Goal: Transaction & Acquisition: Book appointment/travel/reservation

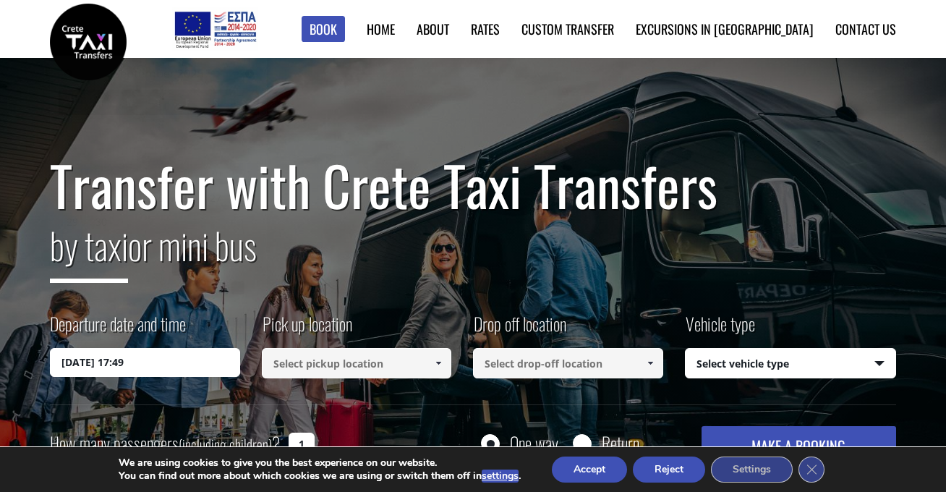
click at [98, 362] on input "[DATE] 17:49" at bounding box center [145, 362] width 190 height 29
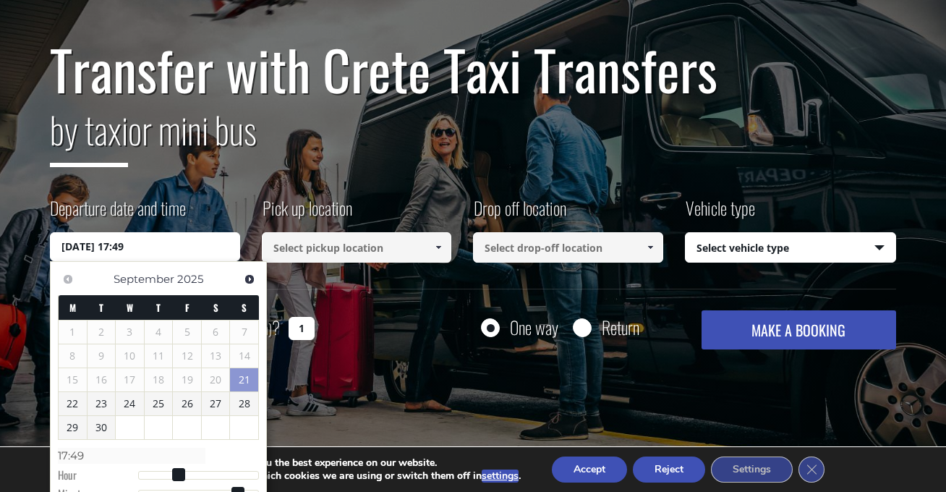
scroll to position [116, 0]
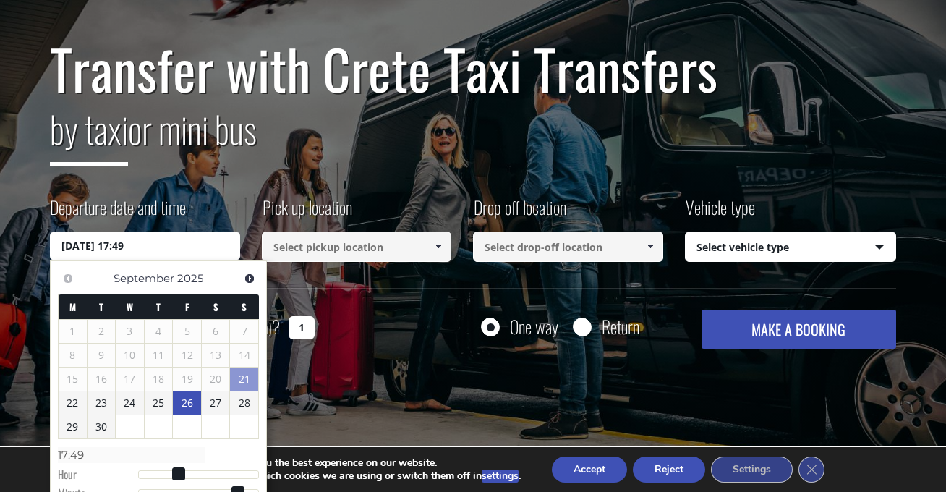
click at [186, 405] on link "26" at bounding box center [187, 402] width 28 height 23
type input "[DATE] 00:00"
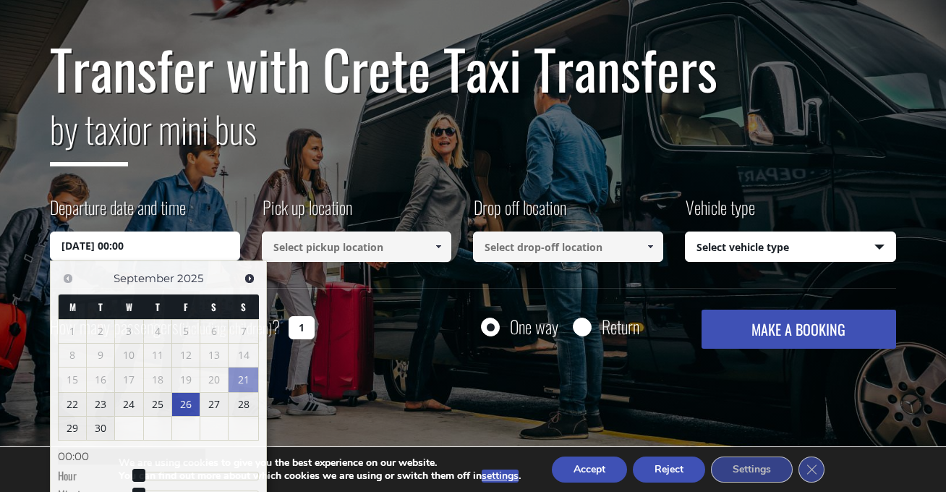
click at [367, 249] on input at bounding box center [357, 246] width 190 height 30
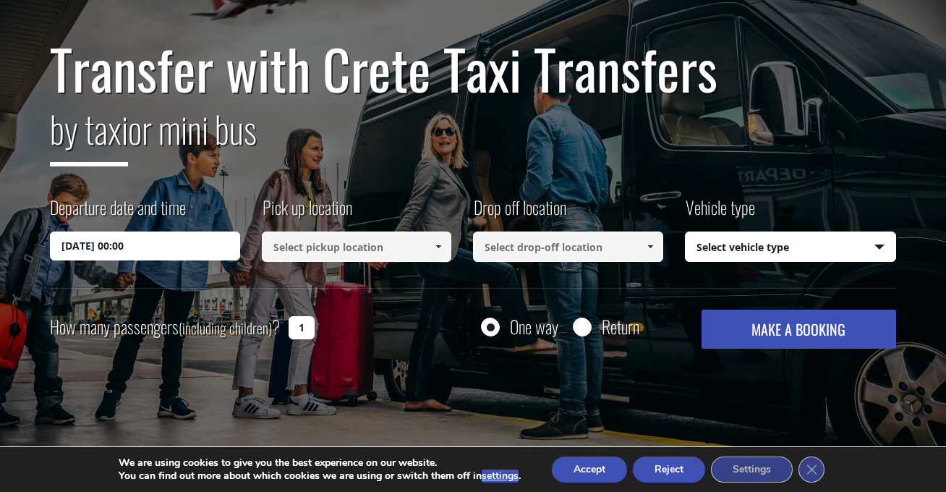
click at [436, 248] on span at bounding box center [438, 247] width 12 height 12
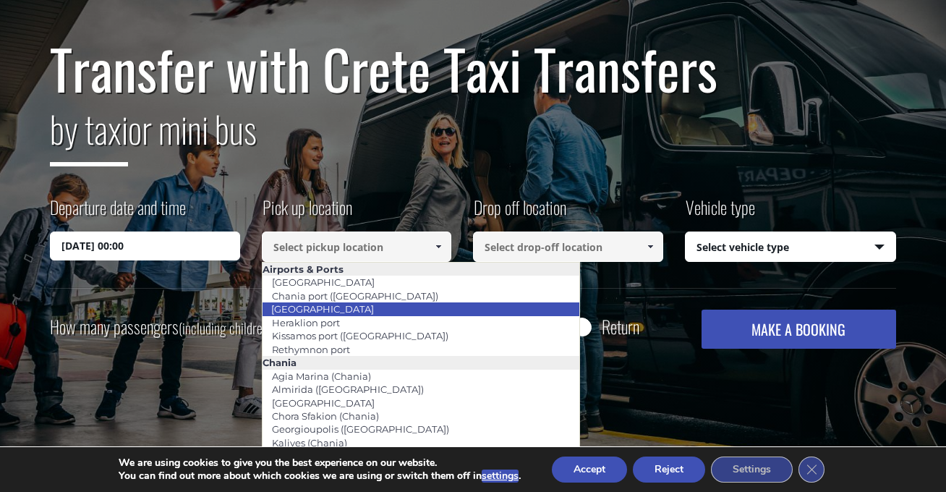
click at [326, 307] on link "[GEOGRAPHIC_DATA]" at bounding box center [322, 309] width 121 height 20
type input "[GEOGRAPHIC_DATA]"
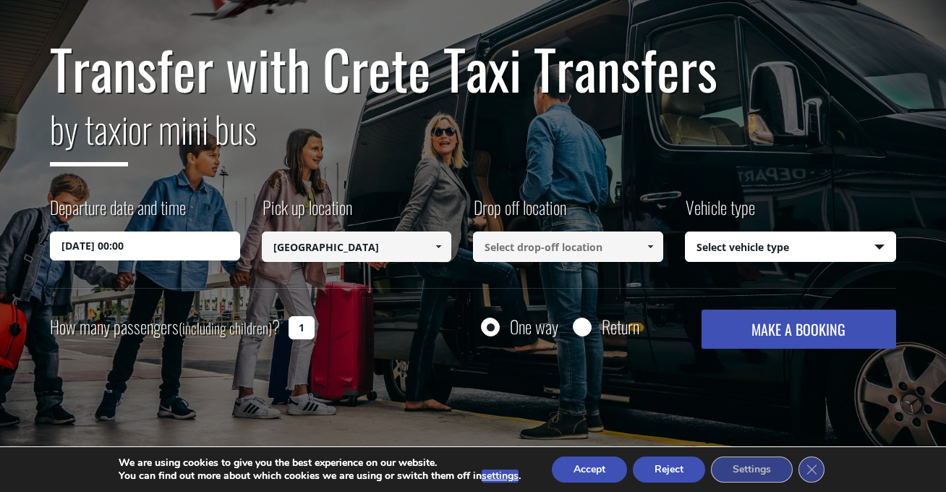
click at [652, 244] on span at bounding box center [650, 247] width 12 height 12
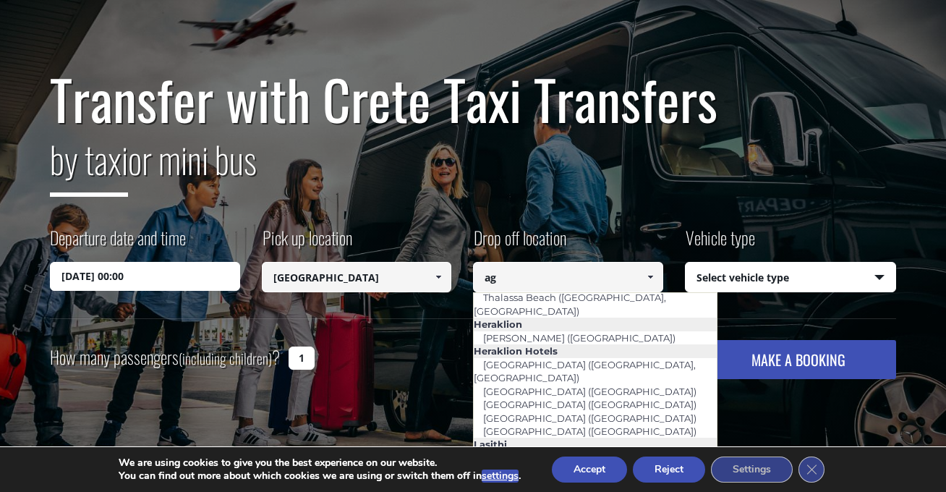
scroll to position [72, 0]
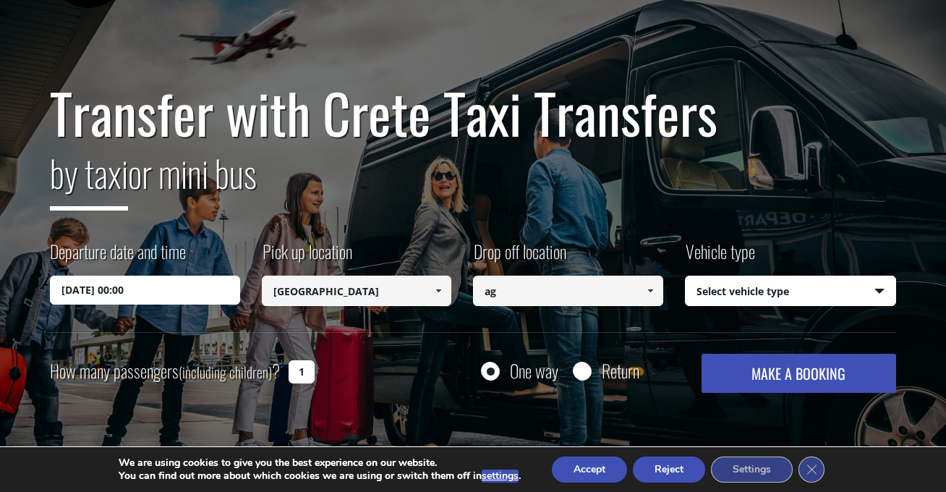
click at [650, 289] on span at bounding box center [650, 291] width 12 height 12
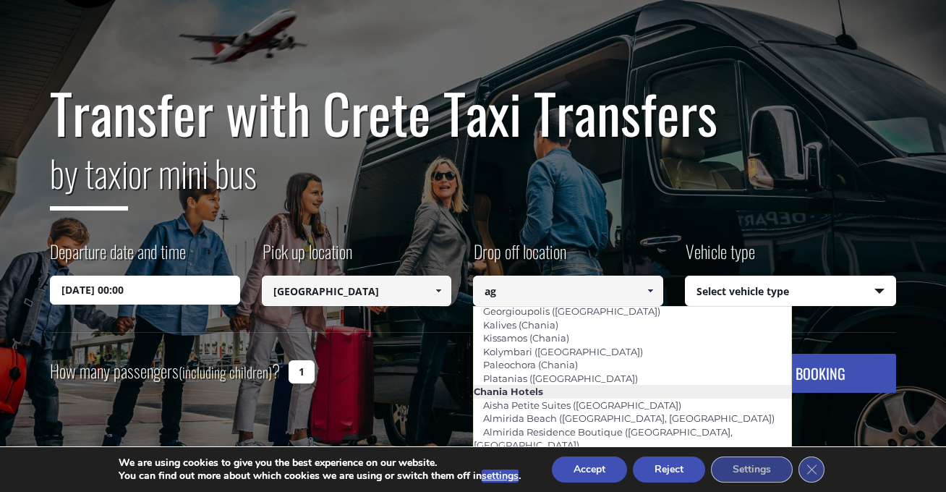
type input "a"
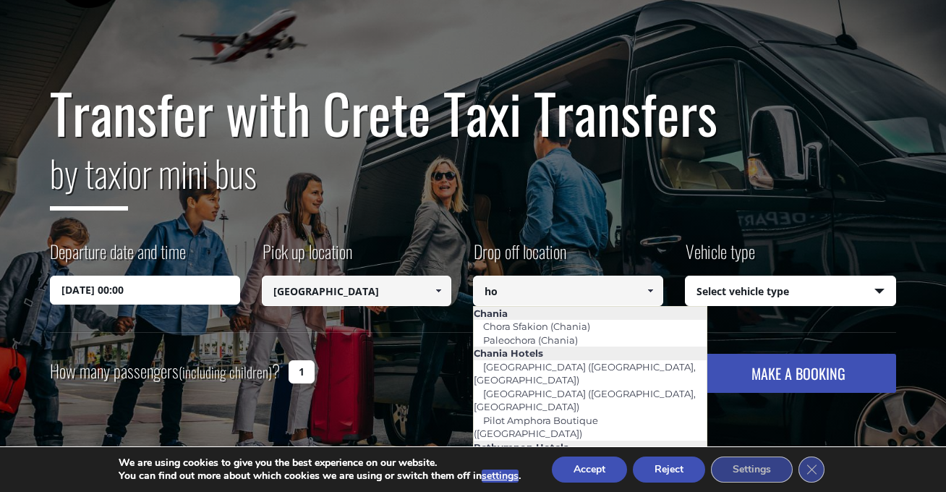
scroll to position [0, 0]
type input "h"
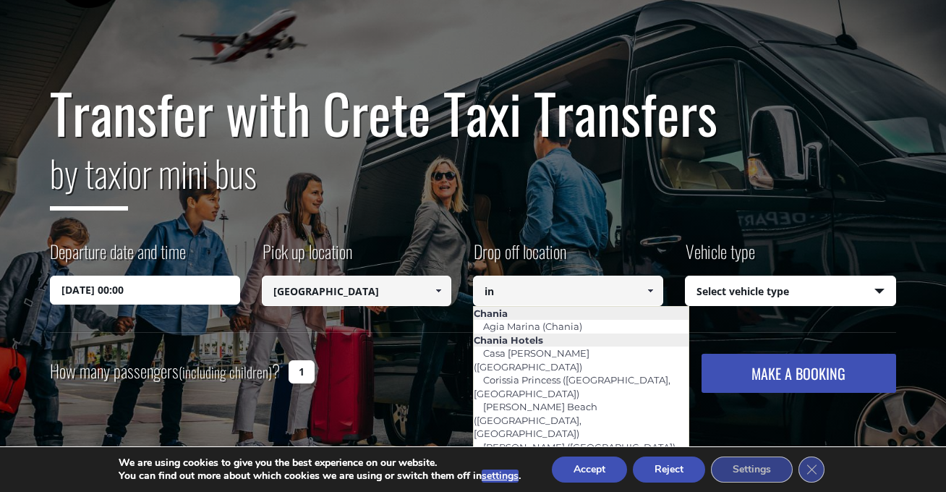
type input "i"
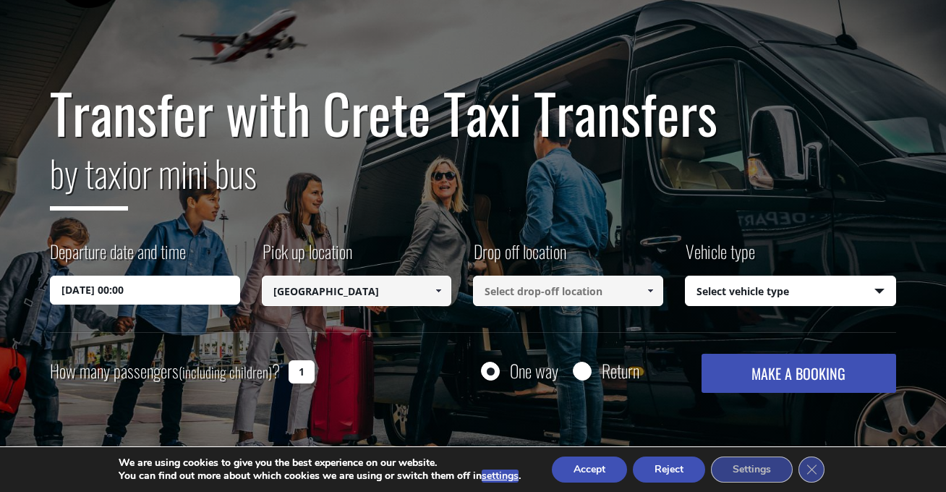
click at [538, 293] on input at bounding box center [568, 291] width 190 height 30
paste input "Agios Nikolaos"
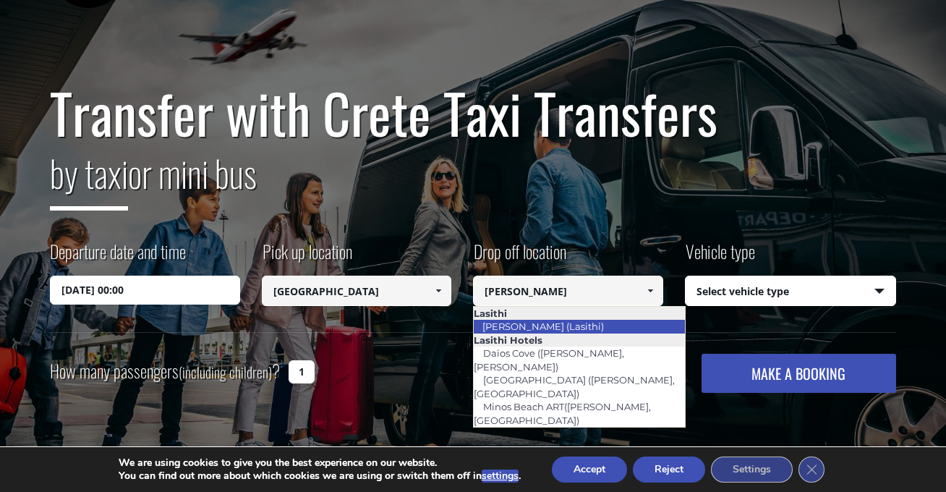
click at [553, 328] on link "[PERSON_NAME] (Lasithi)" at bounding box center [543, 326] width 140 height 20
type input "[PERSON_NAME] (Lasithi)"
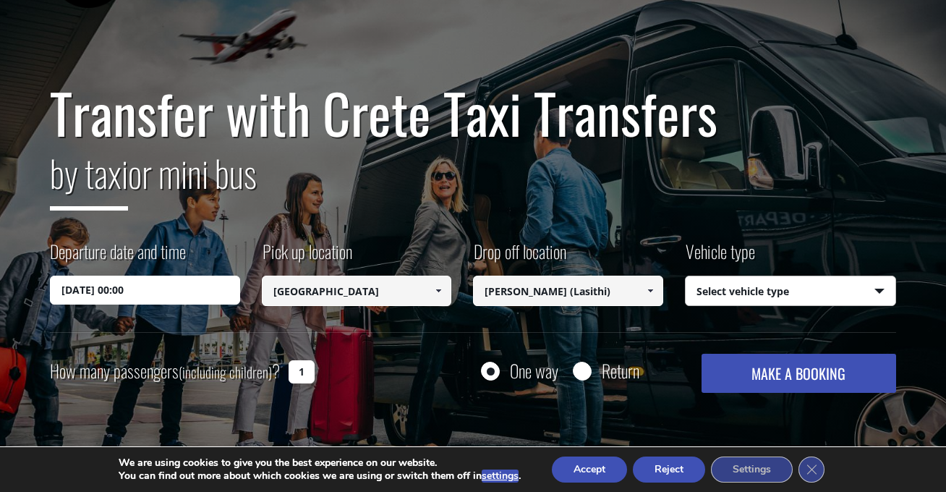
click at [793, 378] on button "MAKE A BOOKING" at bounding box center [798, 373] width 195 height 39
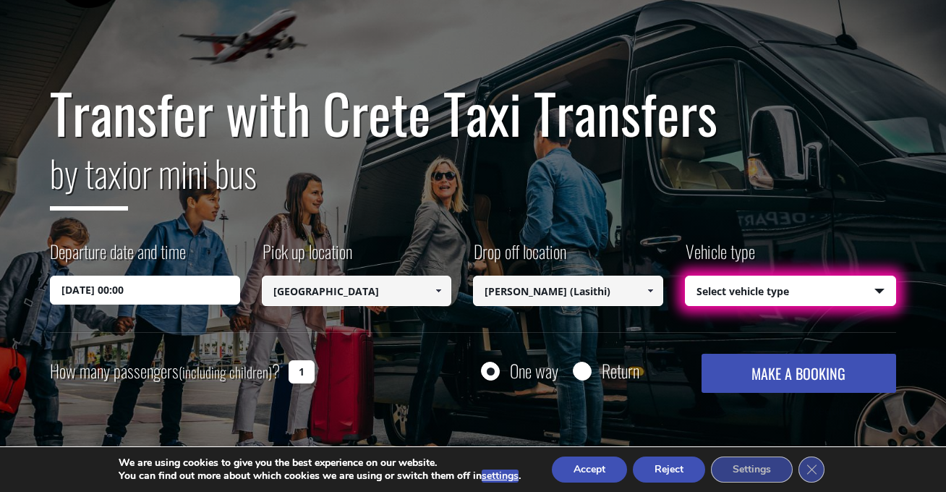
click at [305, 370] on input "1" at bounding box center [302, 371] width 26 height 23
type input "0"
select select "540"
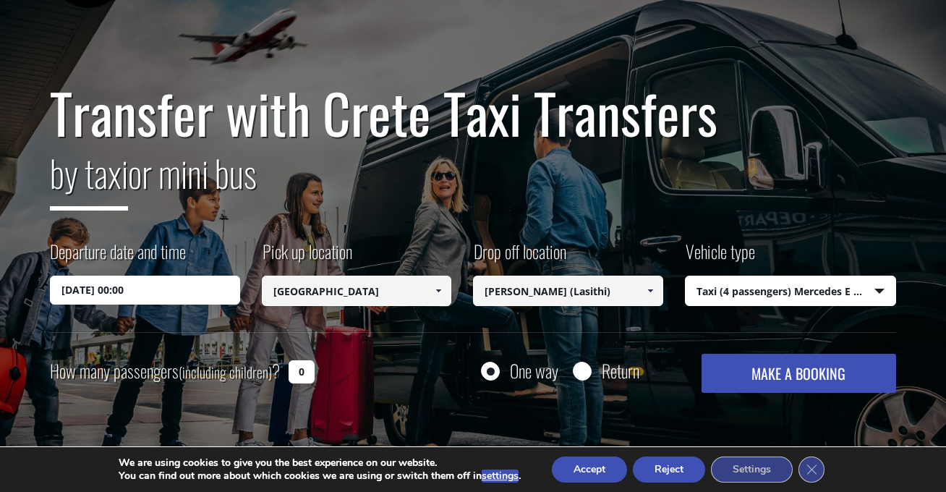
click at [802, 374] on button "MAKE A BOOKING" at bounding box center [798, 373] width 195 height 39
click at [306, 371] on input "0" at bounding box center [302, 371] width 26 height 23
type input "2"
click at [829, 379] on button "MAKE A BOOKING" at bounding box center [798, 373] width 195 height 39
